Goal: Task Accomplishment & Management: Complete application form

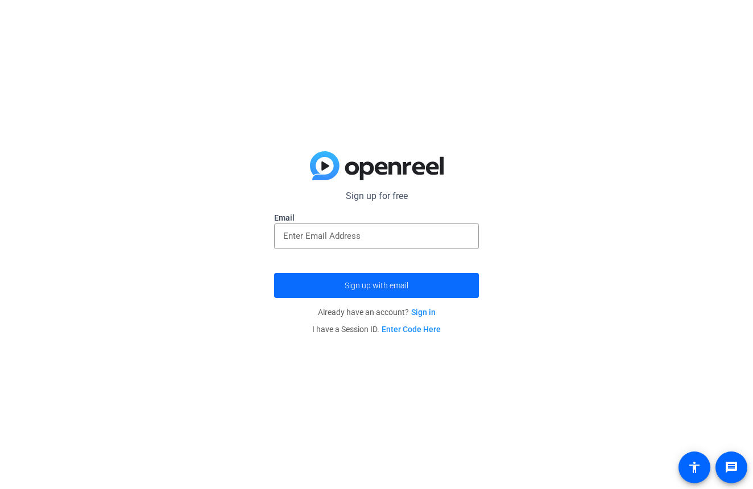
click at [407, 285] on span "Sign up with email" at bounding box center [377, 285] width 64 height 0
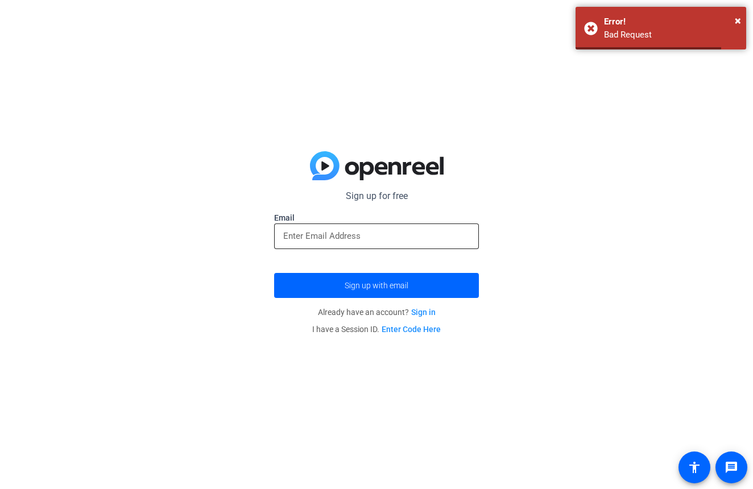
click at [403, 244] on div at bounding box center [376, 236] width 186 height 26
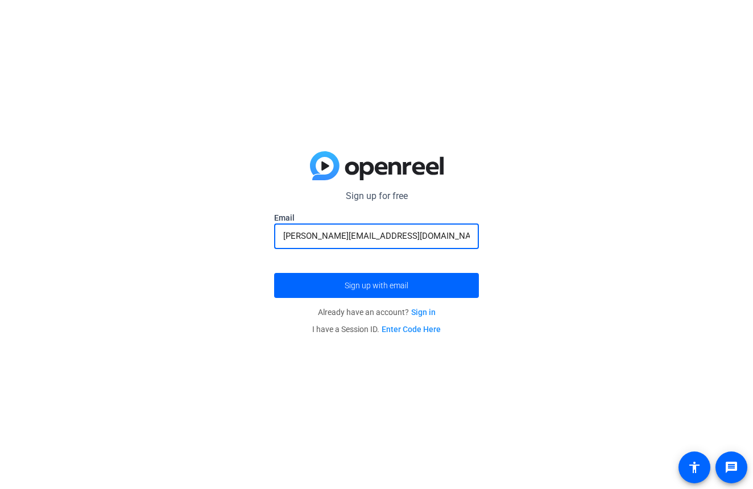
type input "[PERSON_NAME][EMAIL_ADDRESS][DOMAIN_NAME]"
click at [376, 285] on button "Sign up with email" at bounding box center [376, 285] width 205 height 25
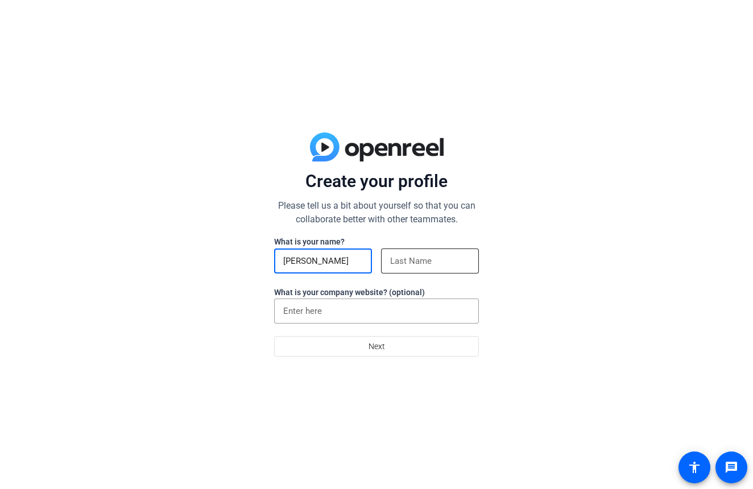
type input "[PERSON_NAME]"
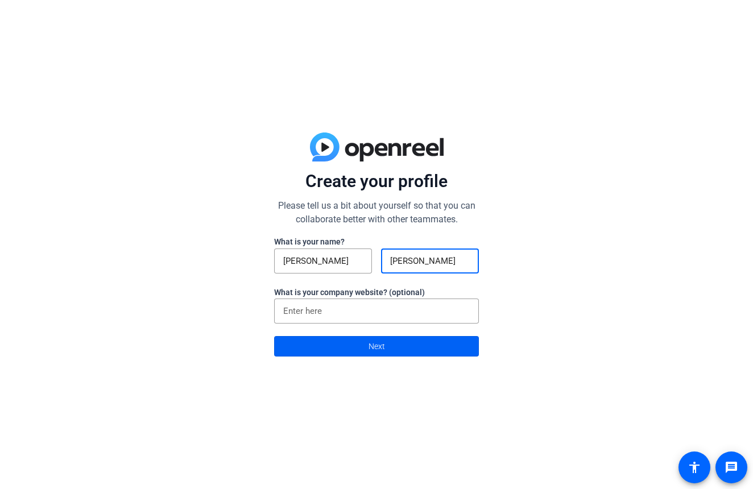
type input "[PERSON_NAME]"
click at [414, 349] on span at bounding box center [377, 346] width 204 height 27
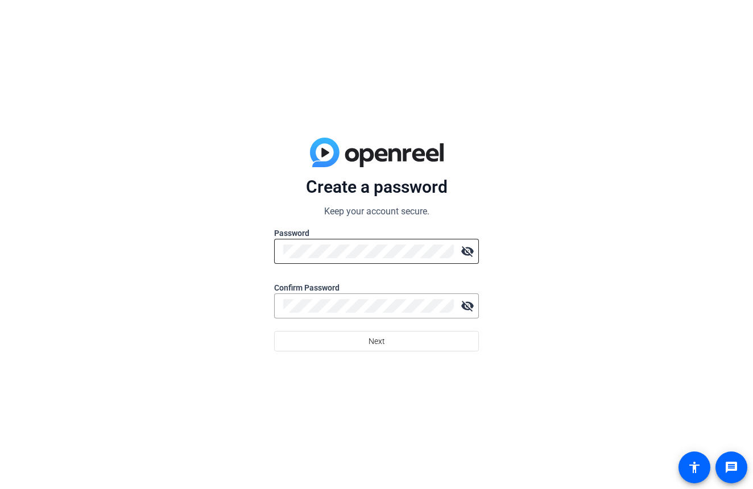
click at [407, 260] on div at bounding box center [368, 251] width 171 height 25
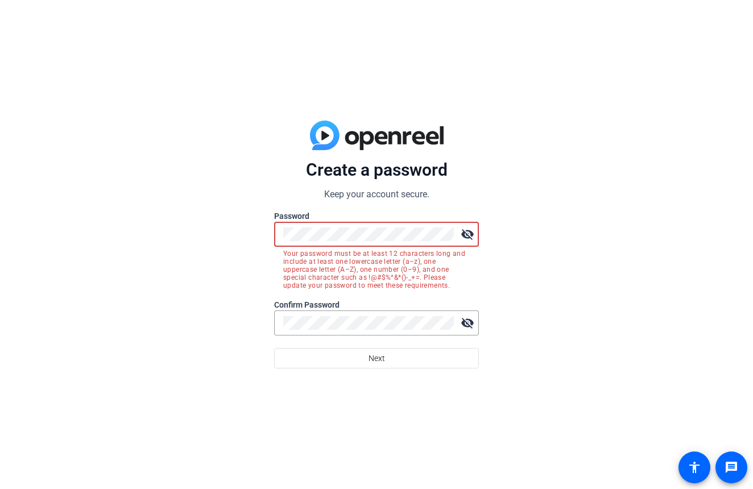
click at [408, 335] on div at bounding box center [376, 341] width 205 height 13
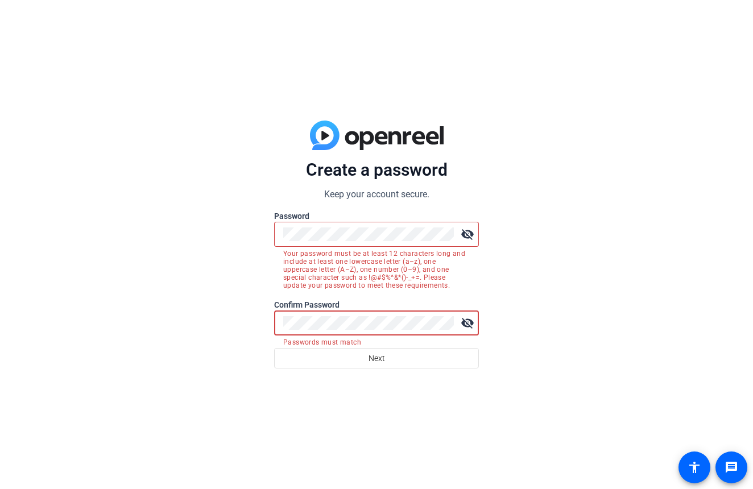
click at [376, 358] on button "Next" at bounding box center [376, 358] width 205 height 20
click at [417, 362] on span at bounding box center [377, 358] width 204 height 27
click at [468, 237] on mat-icon "visibility_off" at bounding box center [467, 234] width 23 height 23
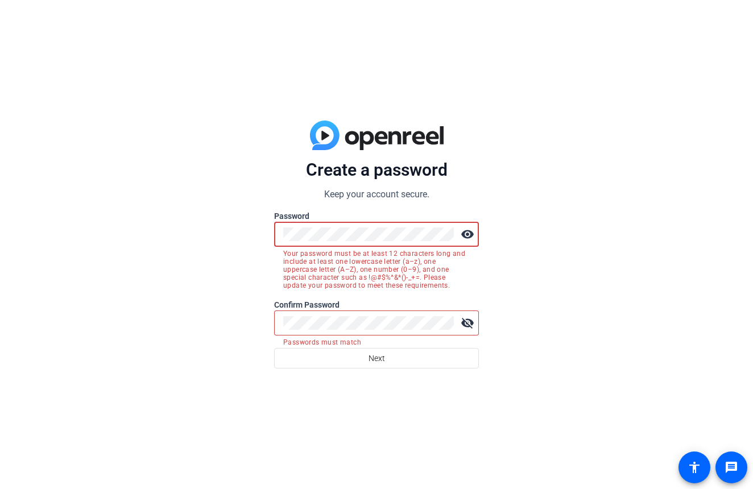
click at [476, 329] on mat-icon "visibility_off" at bounding box center [467, 323] width 23 height 23
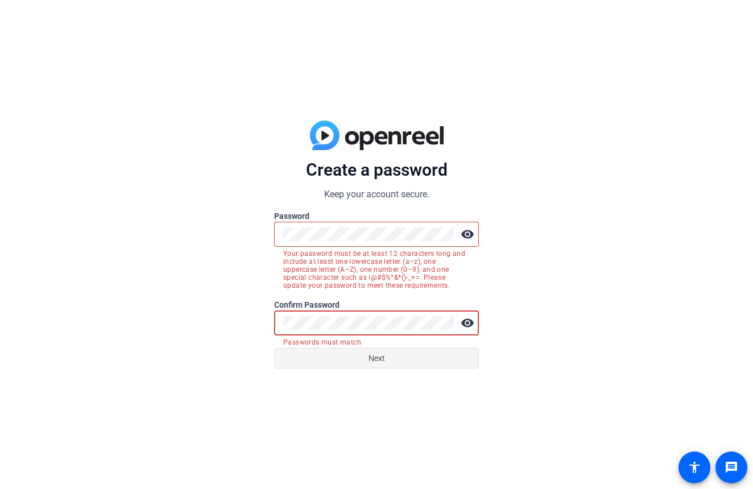
click at [445, 353] on span at bounding box center [377, 358] width 204 height 27
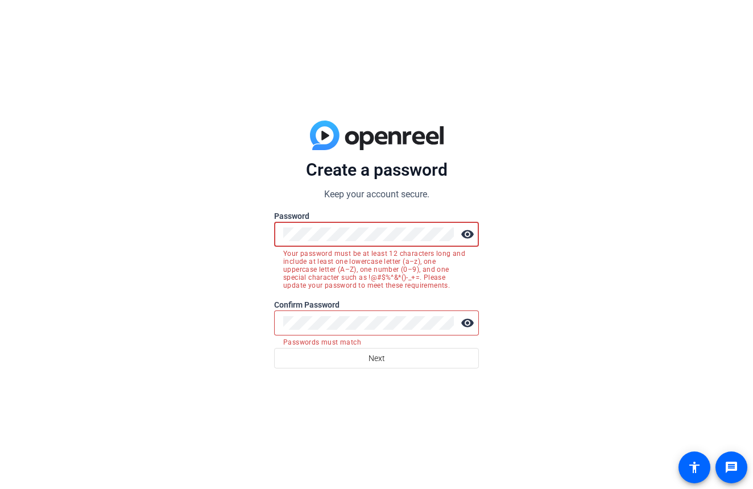
click at [179, 217] on div "Create a password Keep your account secure. Password visibility Your password m…" at bounding box center [376, 244] width 753 height 489
click at [386, 310] on div at bounding box center [368, 322] width 171 height 25
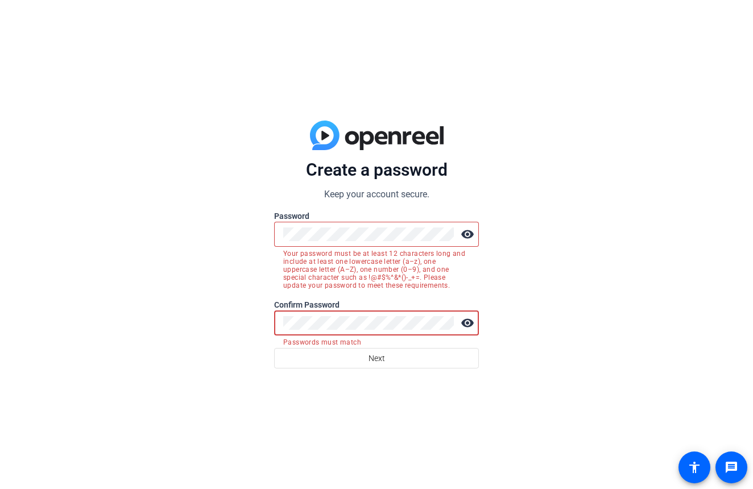
click at [236, 322] on div "Create a password Keep your account secure. Password visibility Your password m…" at bounding box center [376, 244] width 753 height 489
click at [376, 358] on button "Next" at bounding box center [376, 358] width 205 height 20
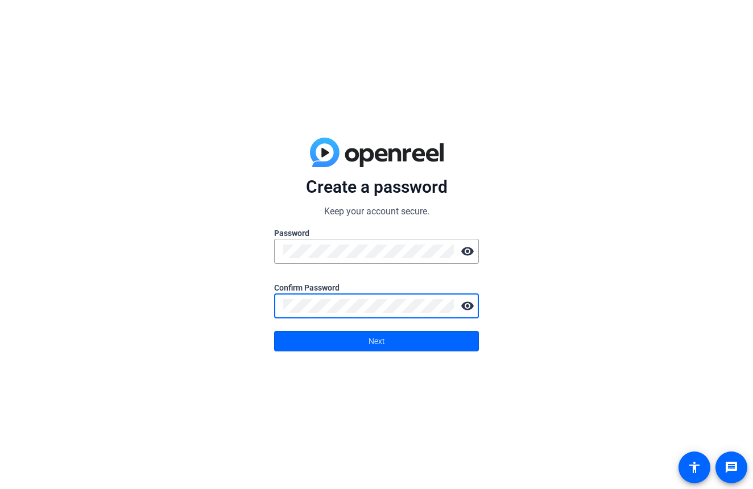
click at [376, 341] on button "Next" at bounding box center [376, 341] width 205 height 20
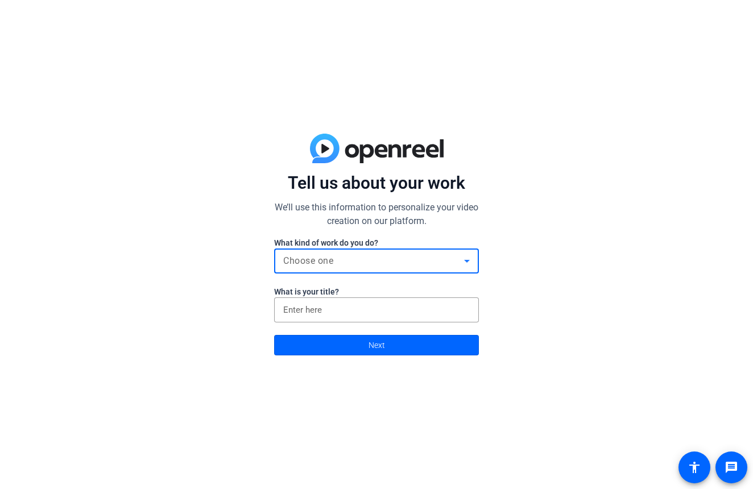
click at [396, 256] on div "Choose one" at bounding box center [373, 261] width 181 height 14
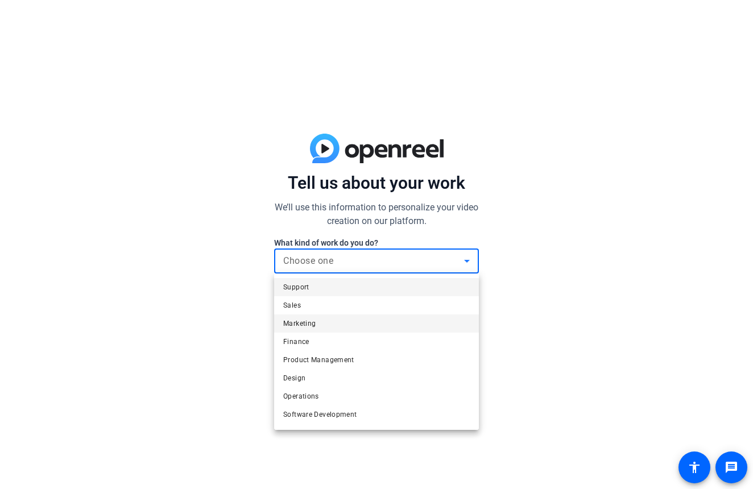
click at [367, 328] on mat-option "Marketing" at bounding box center [376, 323] width 205 height 18
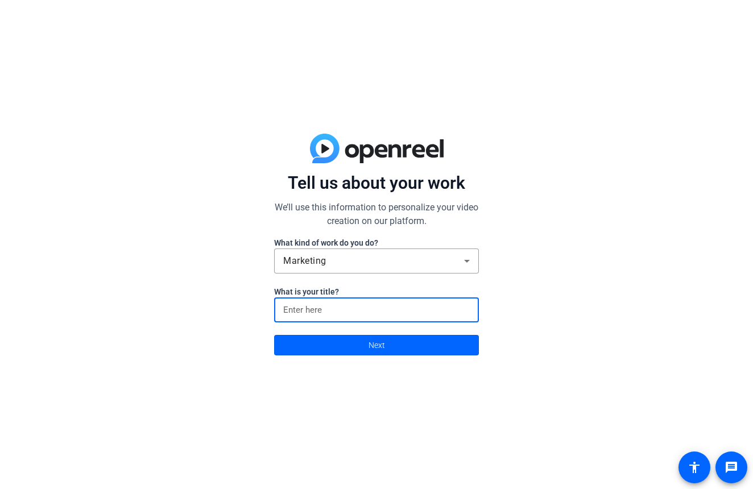
click at [366, 312] on input at bounding box center [376, 310] width 186 height 14
click at [368, 343] on span "Next" at bounding box center [376, 345] width 16 height 22
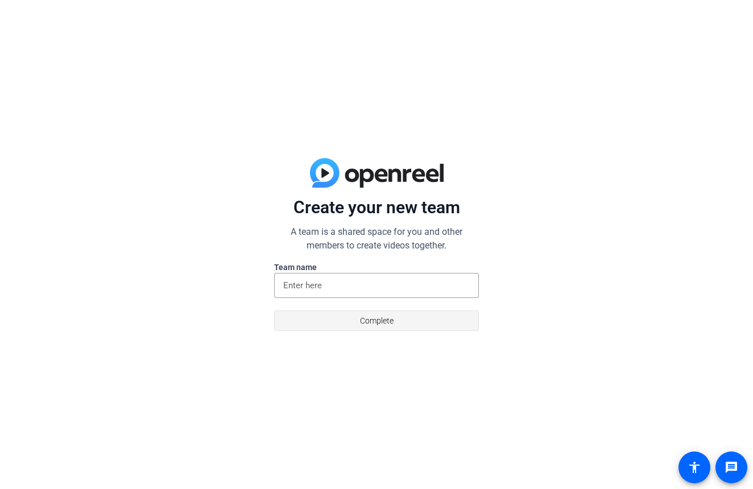
click at [368, 324] on span "Complete" at bounding box center [377, 321] width 34 height 22
click at [362, 279] on input at bounding box center [376, 286] width 186 height 14
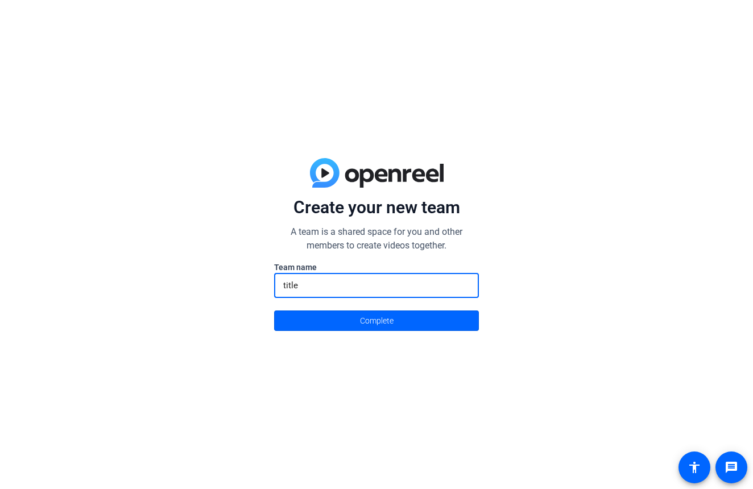
type input "title"
click at [376, 320] on button "Complete" at bounding box center [376, 320] width 205 height 20
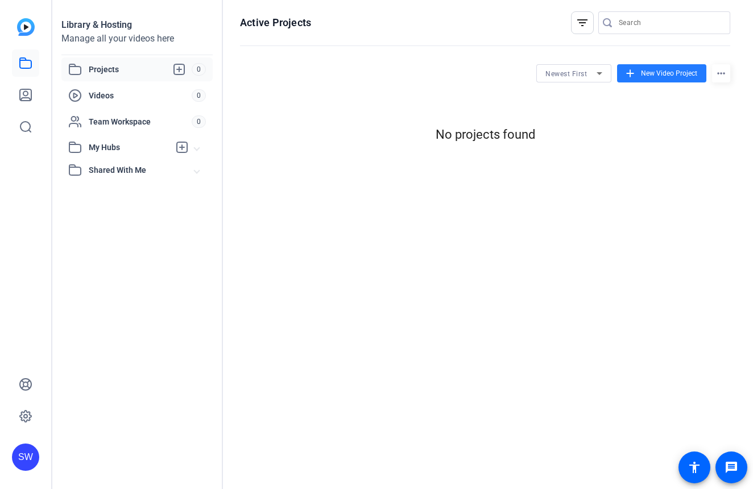
click at [654, 68] on span at bounding box center [661, 73] width 89 height 27
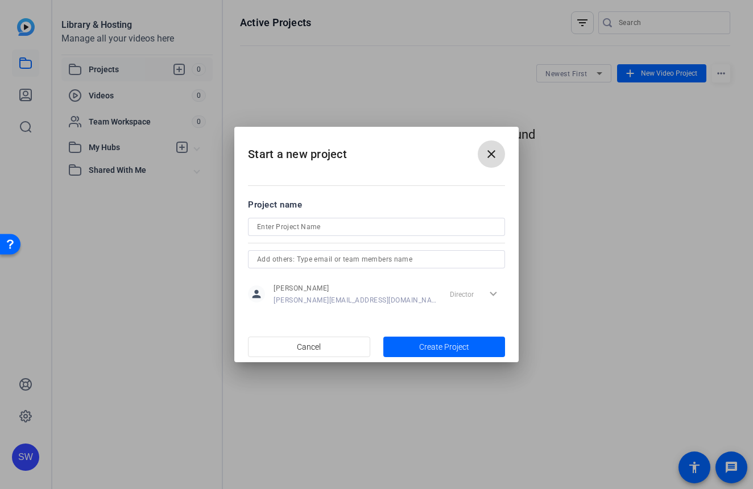
click at [497, 159] on mat-icon "close" at bounding box center [491, 154] width 14 height 14
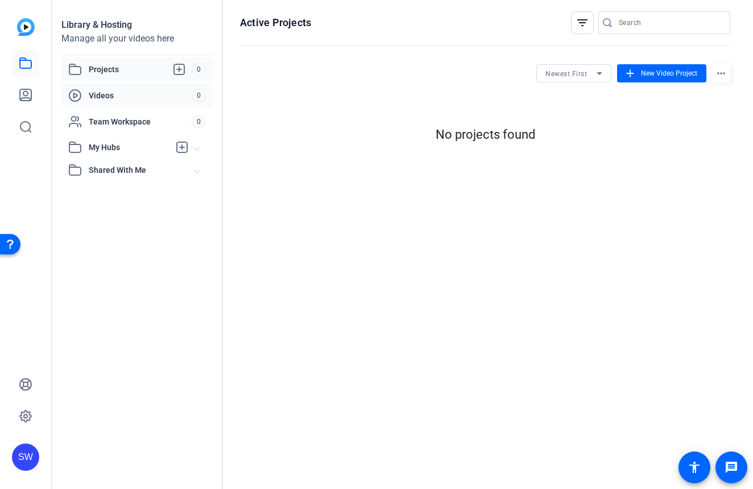
click at [161, 100] on span "Videos" at bounding box center [140, 95] width 103 height 11
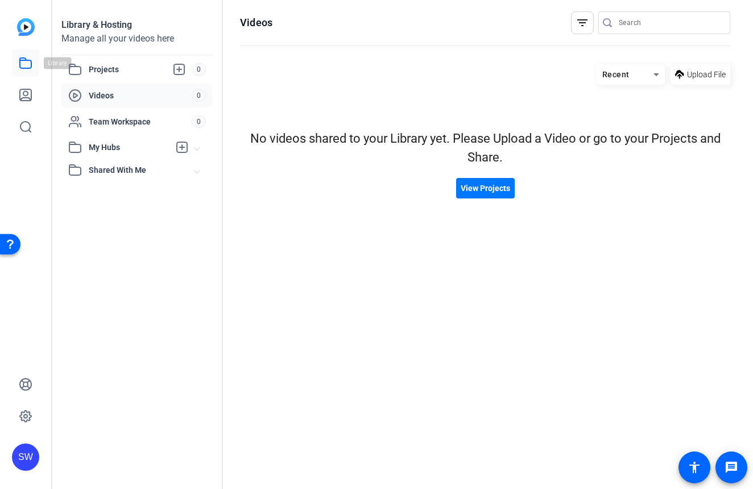
click at [30, 61] on icon at bounding box center [25, 63] width 11 height 10
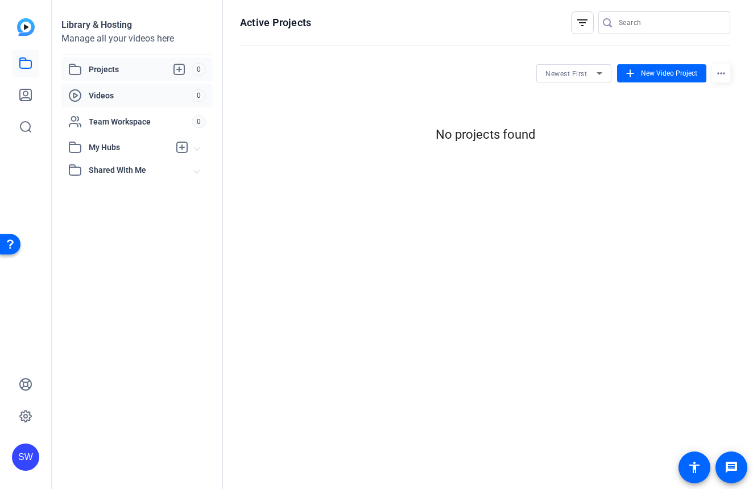
click at [165, 95] on span "Videos" at bounding box center [140, 95] width 103 height 11
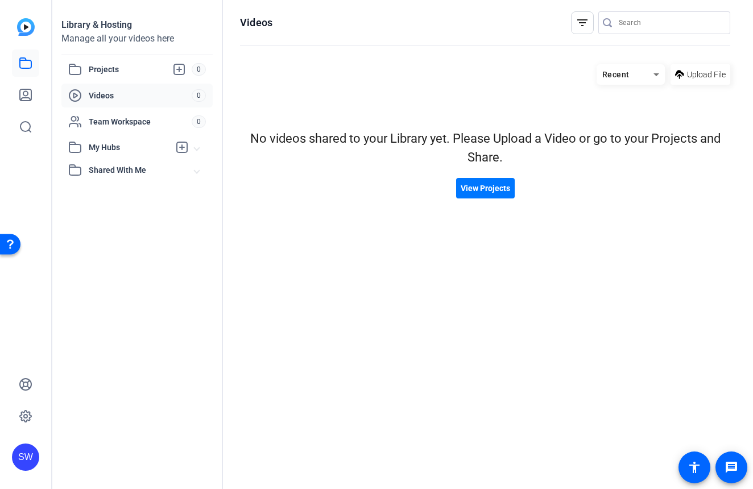
click at [109, 100] on span "Videos" at bounding box center [140, 95] width 103 height 11
click at [110, 119] on span "Team Workspace" at bounding box center [140, 121] width 103 height 11
click at [36, 93] on link at bounding box center [25, 94] width 27 height 27
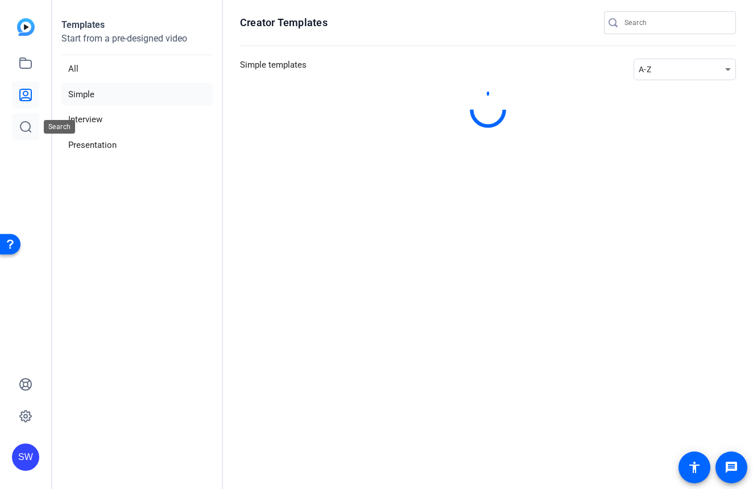
click at [28, 138] on link at bounding box center [25, 126] width 27 height 27
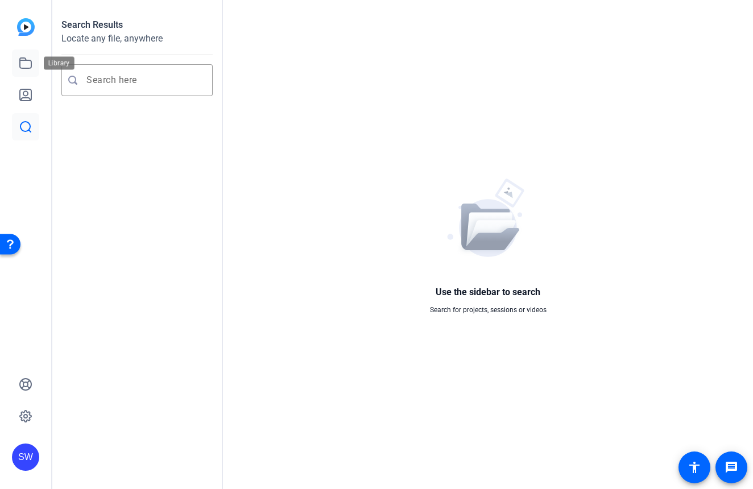
click at [24, 65] on icon at bounding box center [26, 63] width 14 height 14
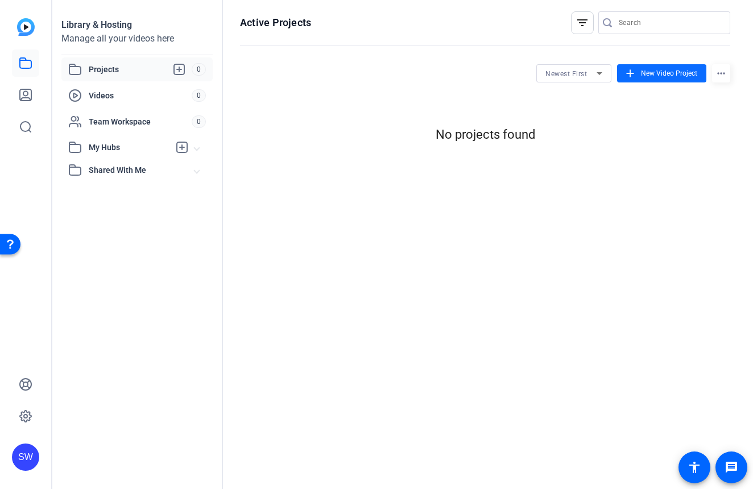
click at [639, 75] on span at bounding box center [661, 73] width 89 height 27
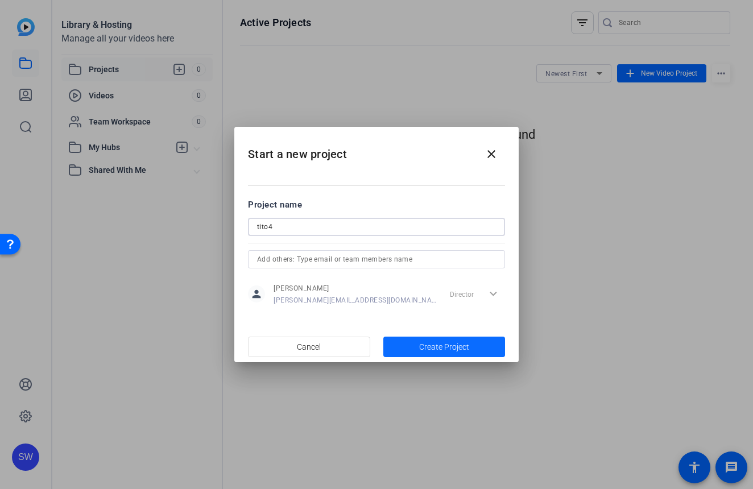
type input "tito4"
click at [400, 350] on span "button" at bounding box center [444, 346] width 122 height 27
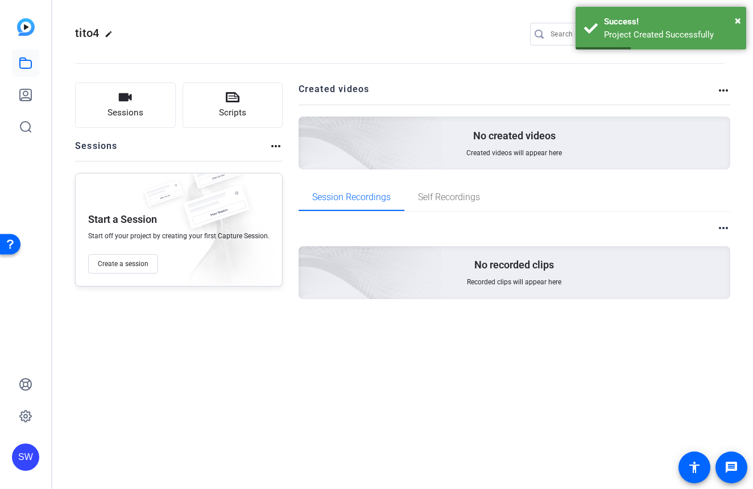
click at [465, 151] on div "No created videos Created videos will appear here" at bounding box center [515, 143] width 432 height 53
click at [537, 148] on span "Created videos will appear here" at bounding box center [514, 152] width 96 height 9
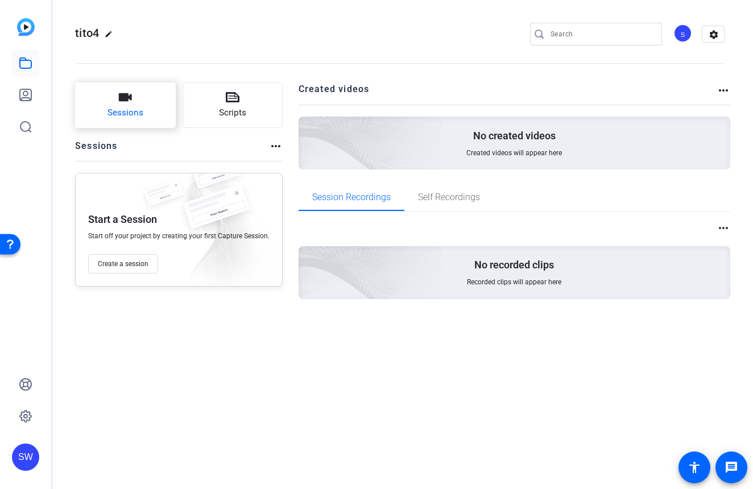
click at [115, 119] on span "Sessions" at bounding box center [125, 112] width 36 height 13
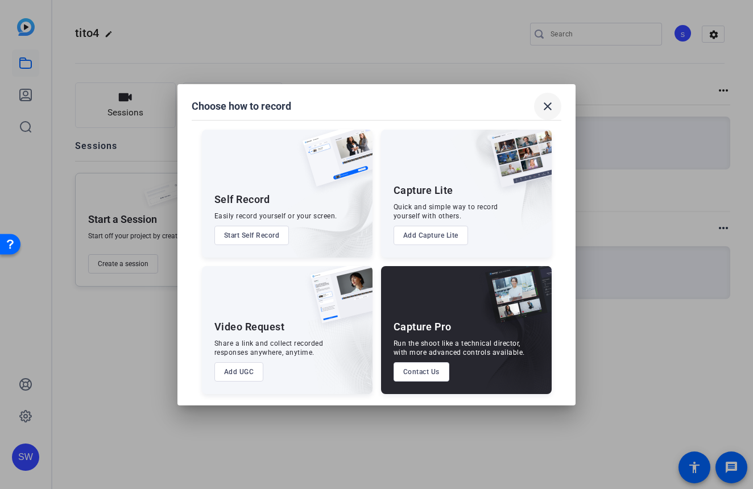
click at [547, 103] on mat-icon "close" at bounding box center [548, 107] width 14 height 14
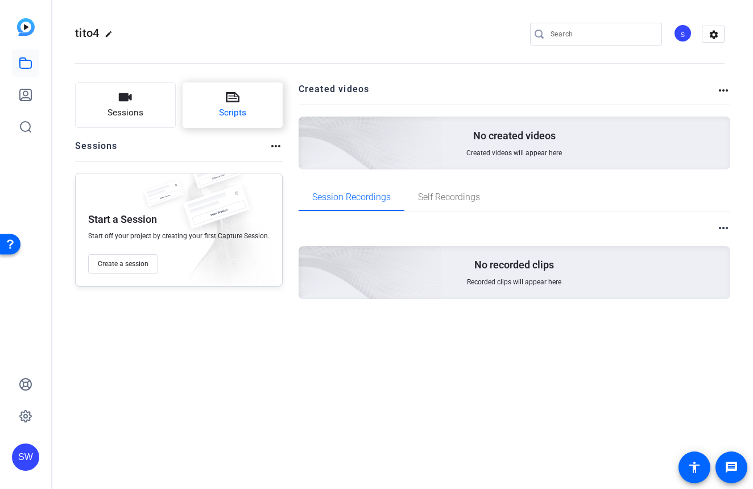
click at [206, 106] on button "Scripts" at bounding box center [233, 104] width 101 height 45
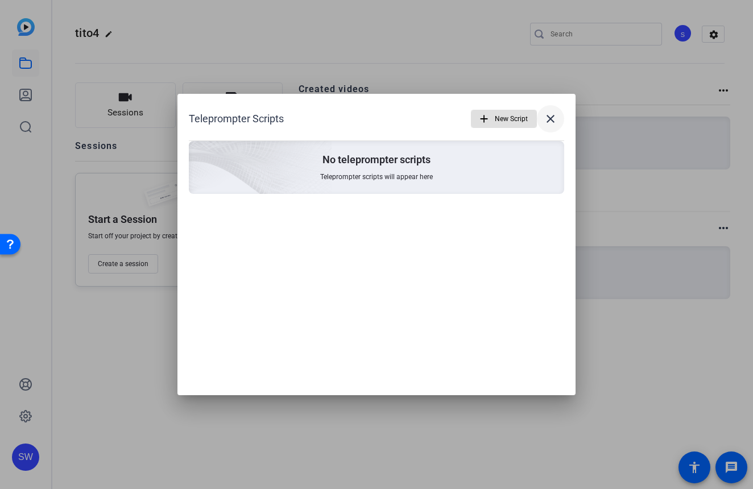
click at [556, 123] on mat-icon "close" at bounding box center [551, 119] width 14 height 14
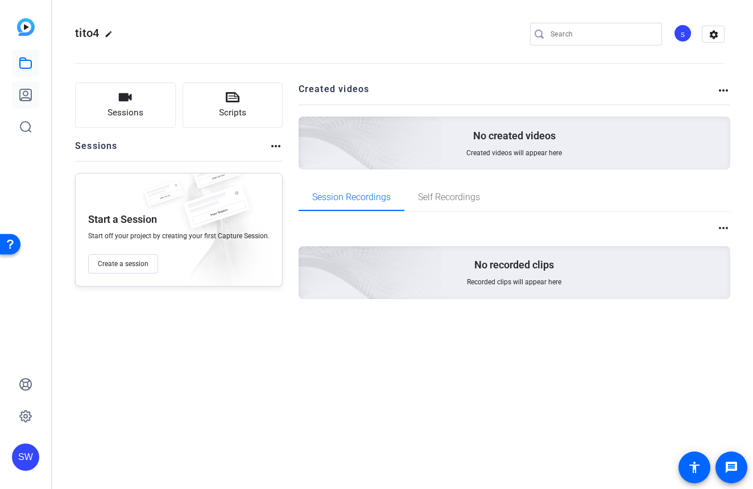
click at [31, 101] on link at bounding box center [25, 94] width 27 height 27
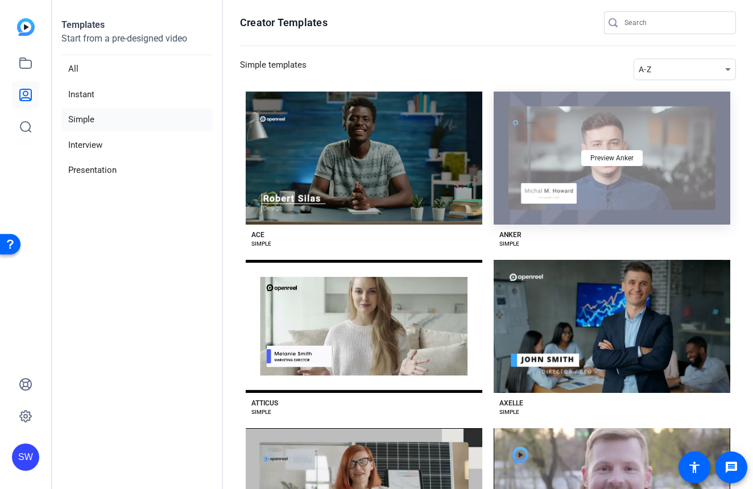
click at [597, 169] on div "Preview Anker" at bounding box center [612, 158] width 237 height 133
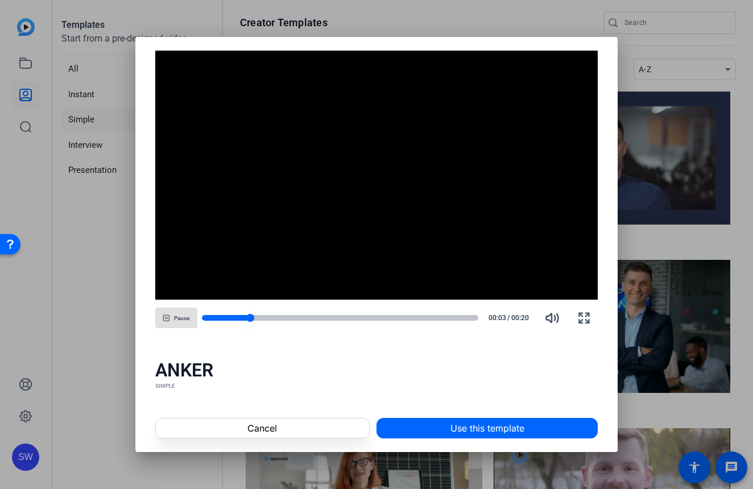
click at [333, 321] on div at bounding box center [340, 318] width 277 height 8
click at [363, 321] on div at bounding box center [340, 318] width 277 height 8
click at [653, 251] on div at bounding box center [376, 244] width 753 height 489
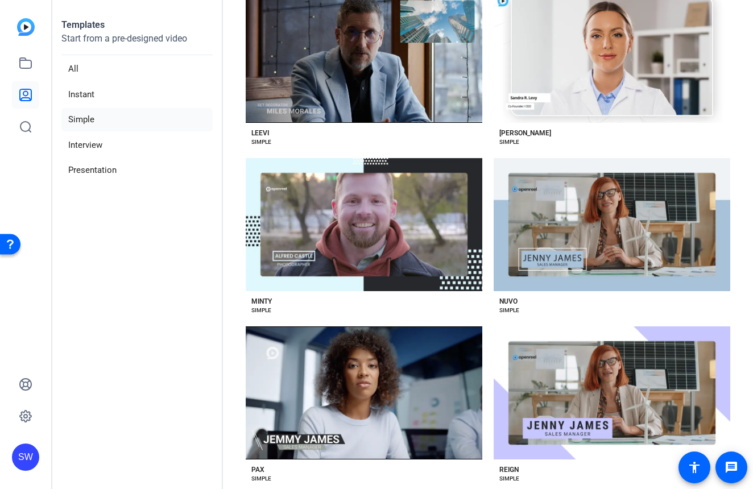
scroll to position [1197, 0]
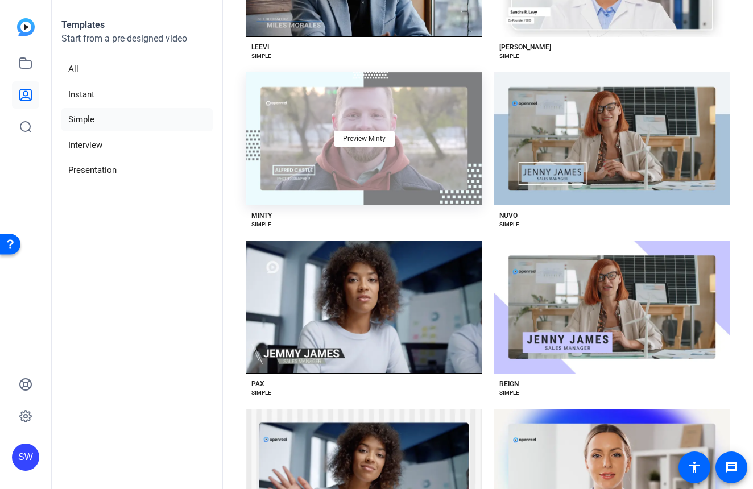
click at [402, 180] on div "Preview Minty" at bounding box center [364, 138] width 237 height 133
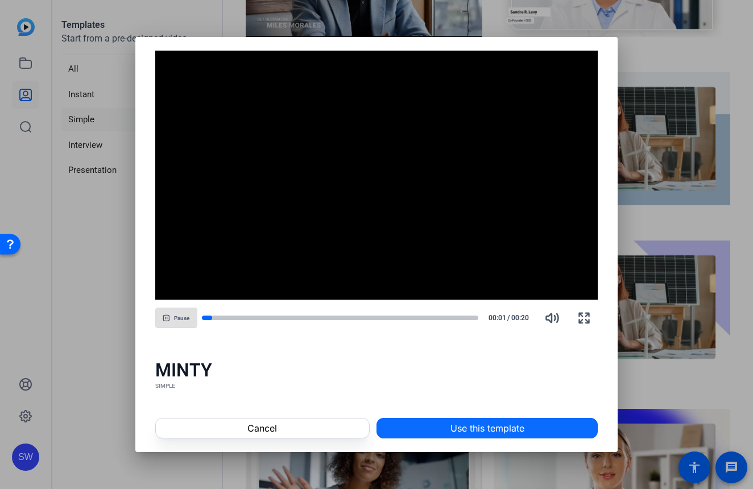
click at [393, 428] on span at bounding box center [487, 427] width 220 height 27
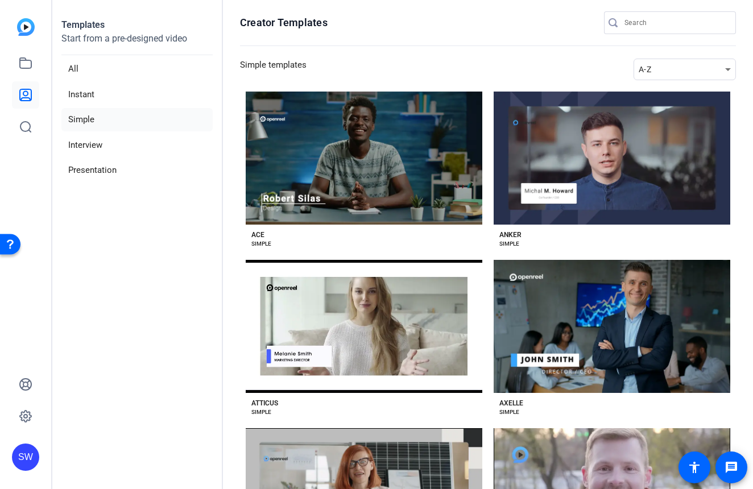
scroll to position [0, 0]
click at [178, 146] on li "Interview" at bounding box center [136, 145] width 151 height 23
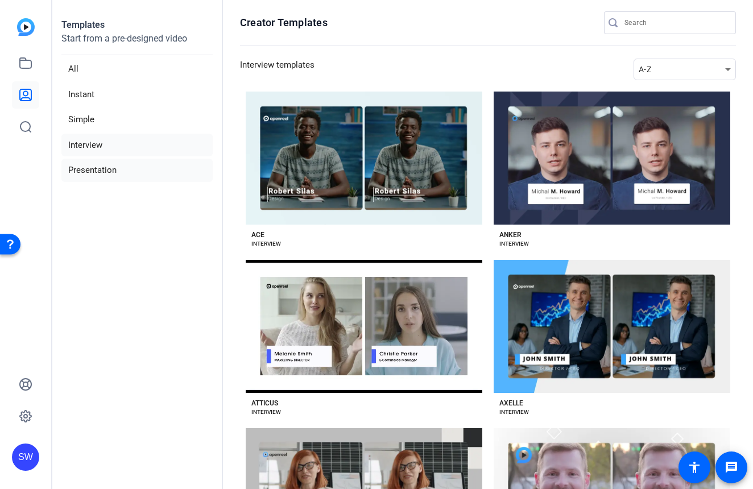
click at [165, 166] on li "Presentation" at bounding box center [136, 170] width 151 height 23
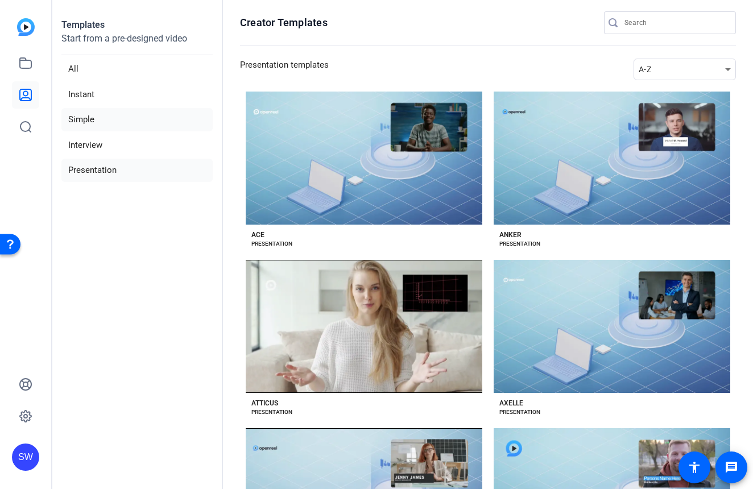
click at [140, 110] on li "Simple" at bounding box center [136, 119] width 151 height 23
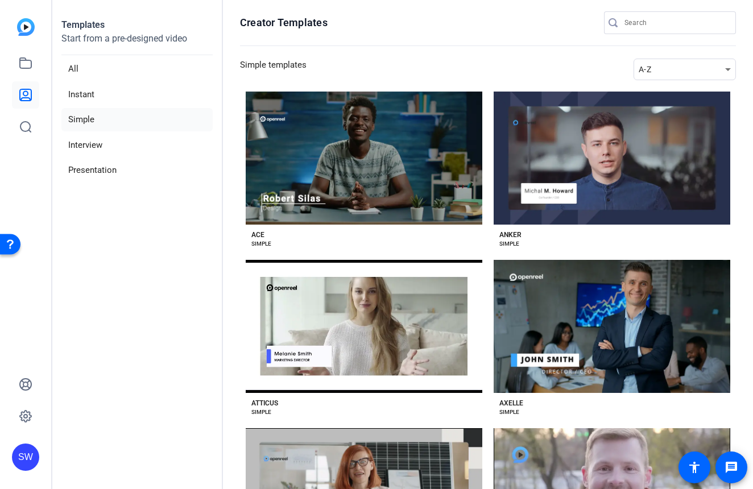
click at [21, 30] on img at bounding box center [26, 27] width 18 height 18
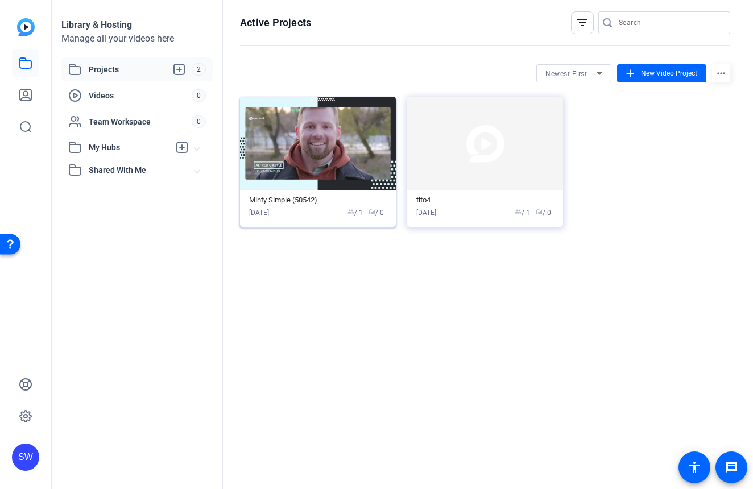
click at [265, 142] on img at bounding box center [318, 143] width 156 height 93
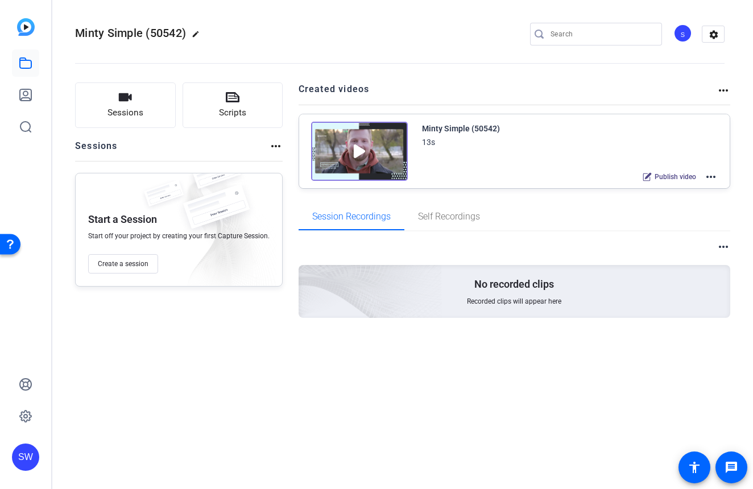
click at [362, 155] on img at bounding box center [359, 151] width 97 height 59
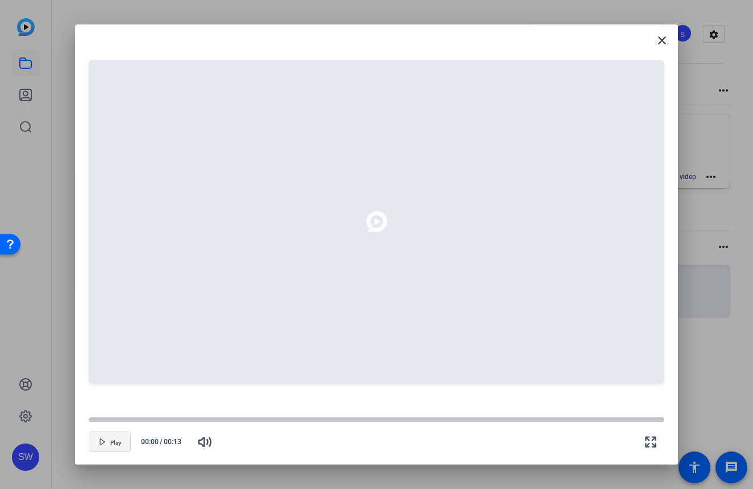
click at [123, 444] on span "button" at bounding box center [109, 441] width 41 height 27
click at [368, 418] on div at bounding box center [376, 420] width 575 height 6
click at [658, 44] on mat-icon "close" at bounding box center [662, 41] width 14 height 14
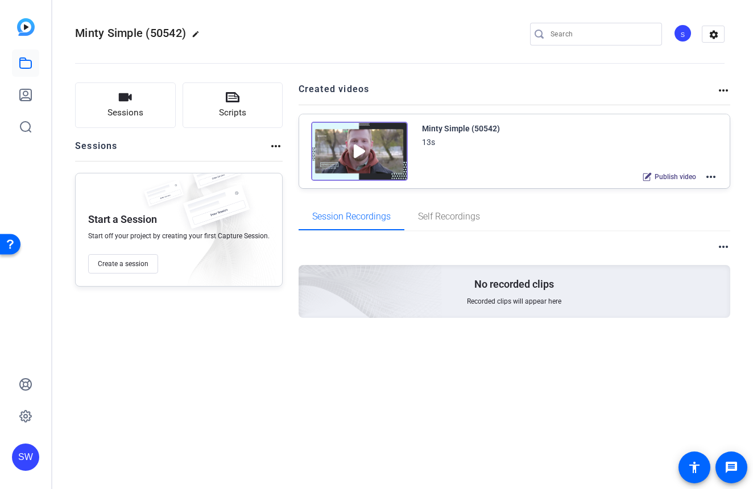
click at [347, 146] on img at bounding box center [359, 151] width 97 height 59
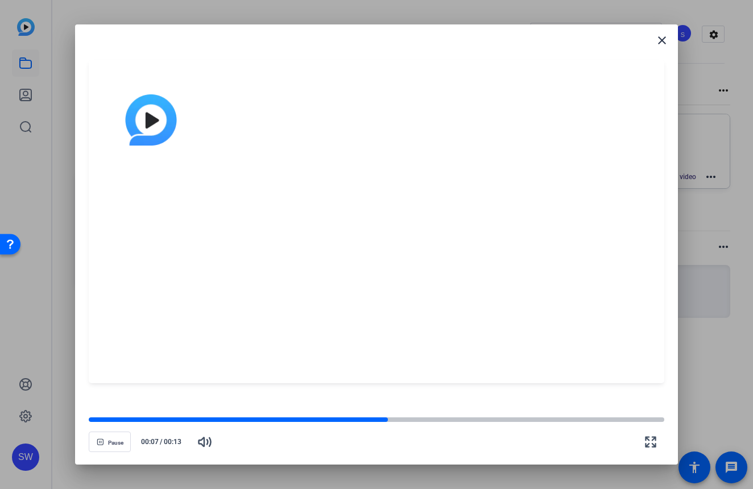
drag, startPoint x: 358, startPoint y: 418, endPoint x: 523, endPoint y: 393, distance: 167.3
click at [523, 393] on openreel-cue-player-v2 "Pause 00:07 / 00:13" at bounding box center [376, 244] width 575 height 413
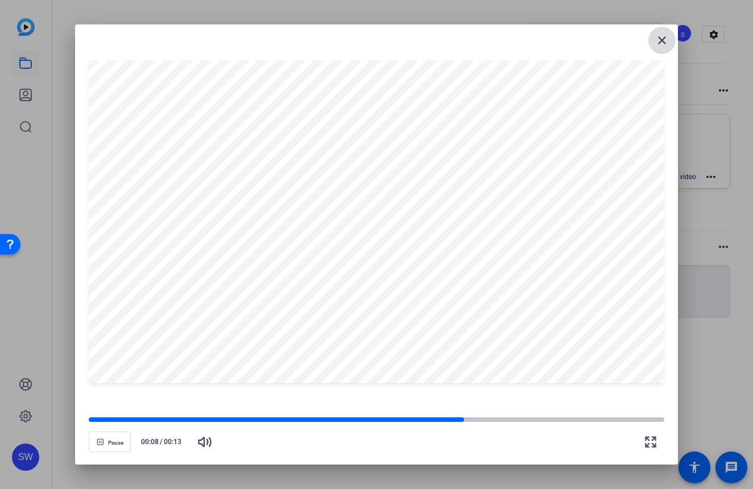
click at [660, 40] on mat-icon "close" at bounding box center [662, 41] width 14 height 14
